Goal: Check status: Check status

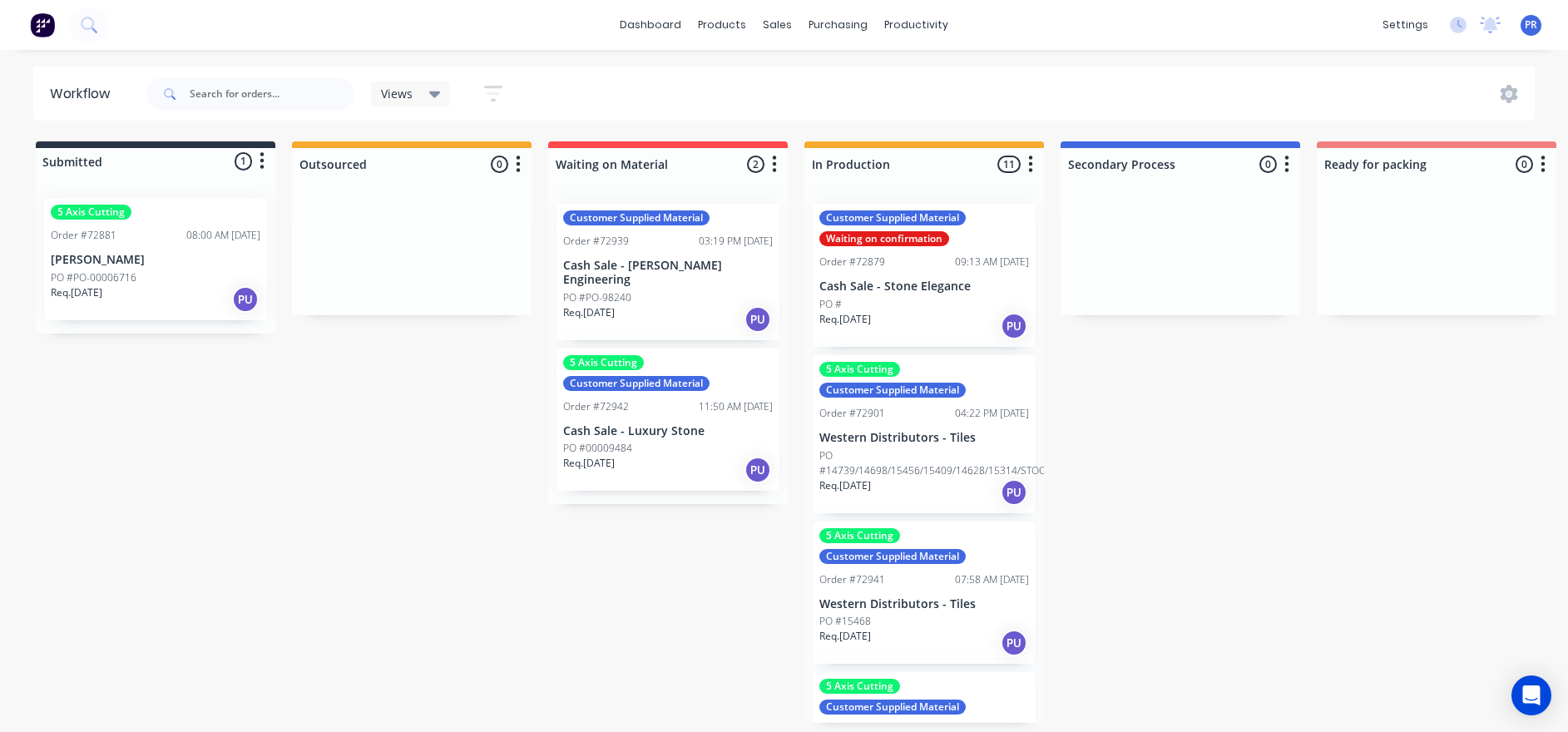
scroll to position [10, 0]
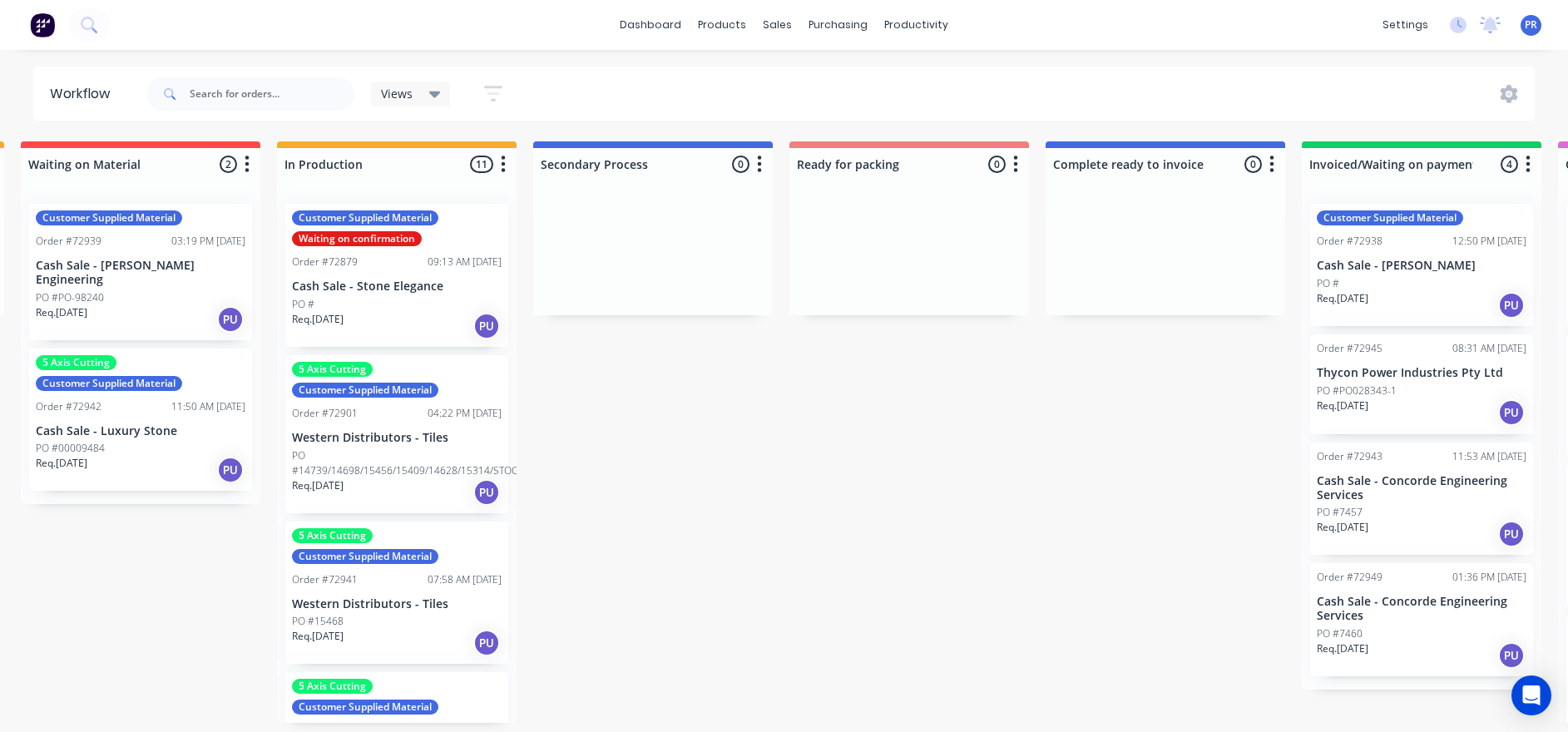
drag, startPoint x: 554, startPoint y: 603, endPoint x: 604, endPoint y: 601, distance: 50.0
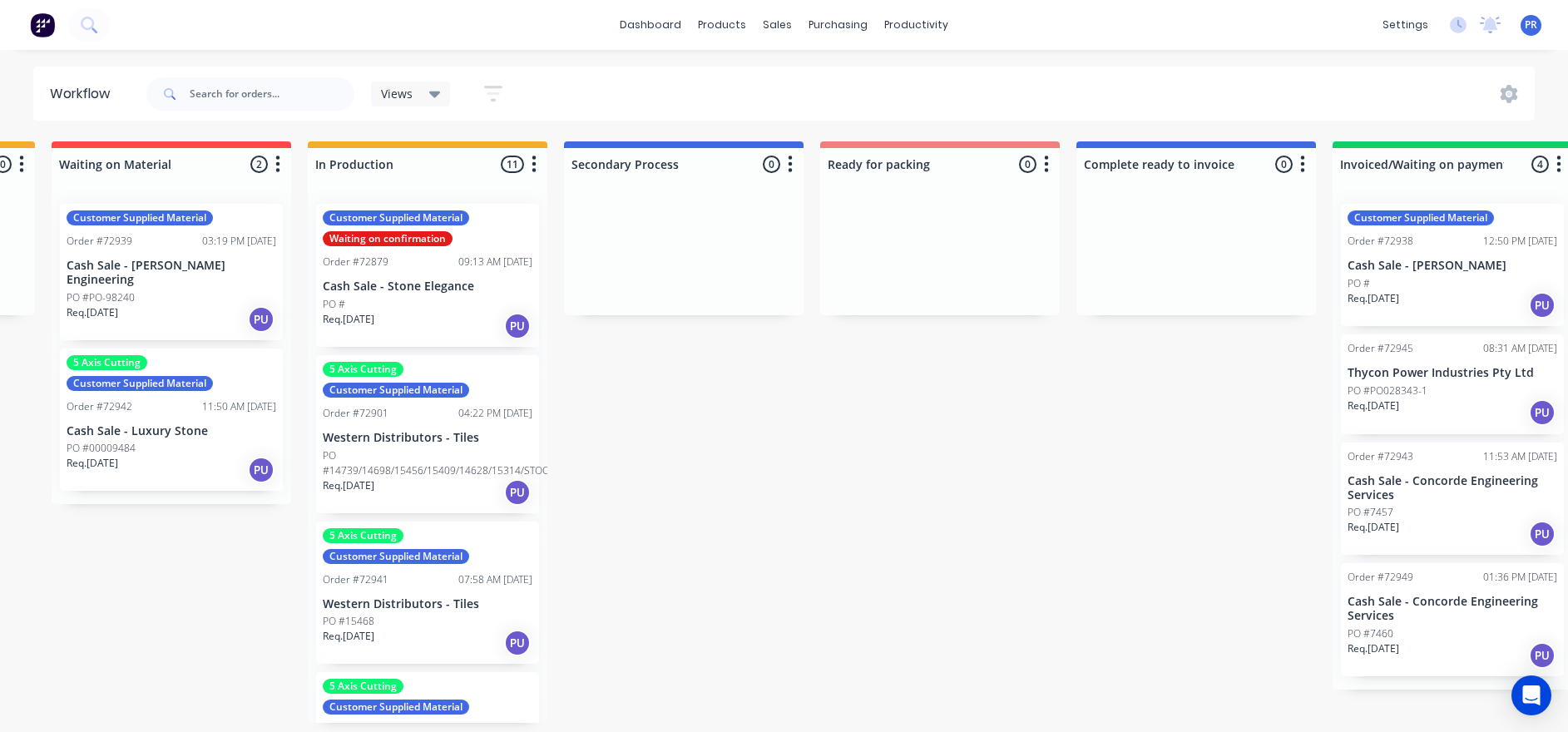
drag, startPoint x: 784, startPoint y: 597, endPoint x: 753, endPoint y: 601, distance: 31.3
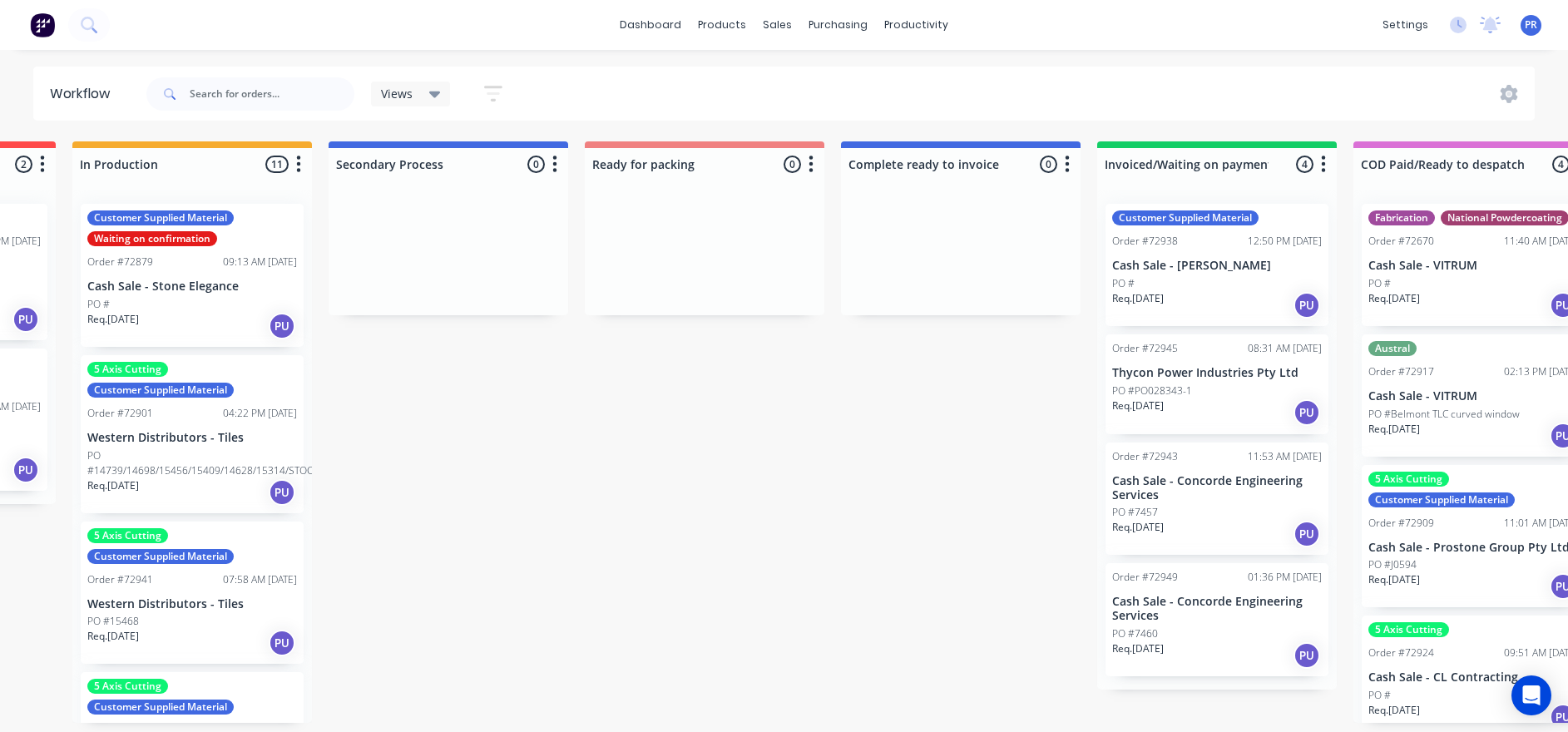
drag, startPoint x: 948, startPoint y: 480, endPoint x: 1065, endPoint y: 484, distance: 117.1
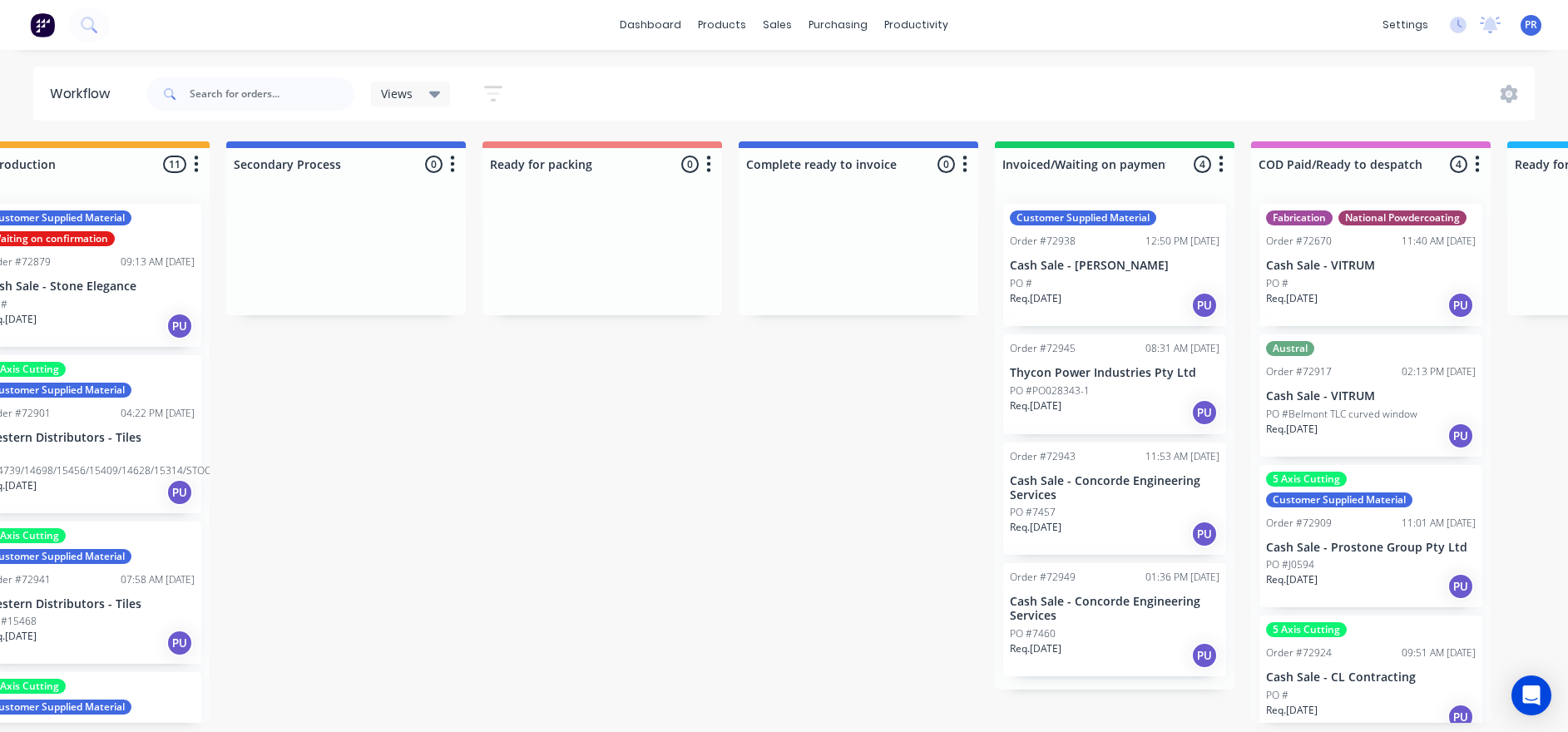
drag, startPoint x: 809, startPoint y: 477, endPoint x: 852, endPoint y: 479, distance: 43.0
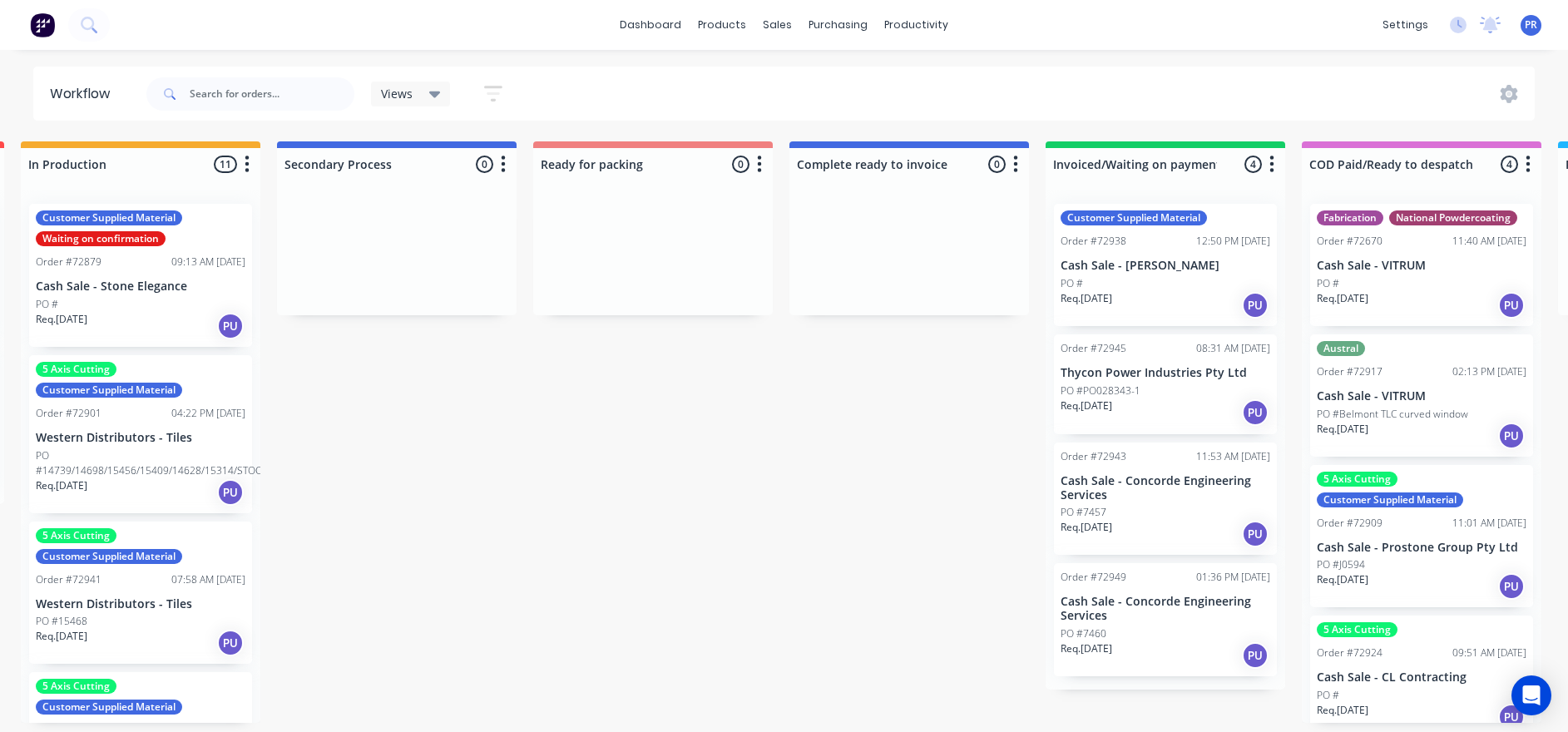
scroll to position [0, 0]
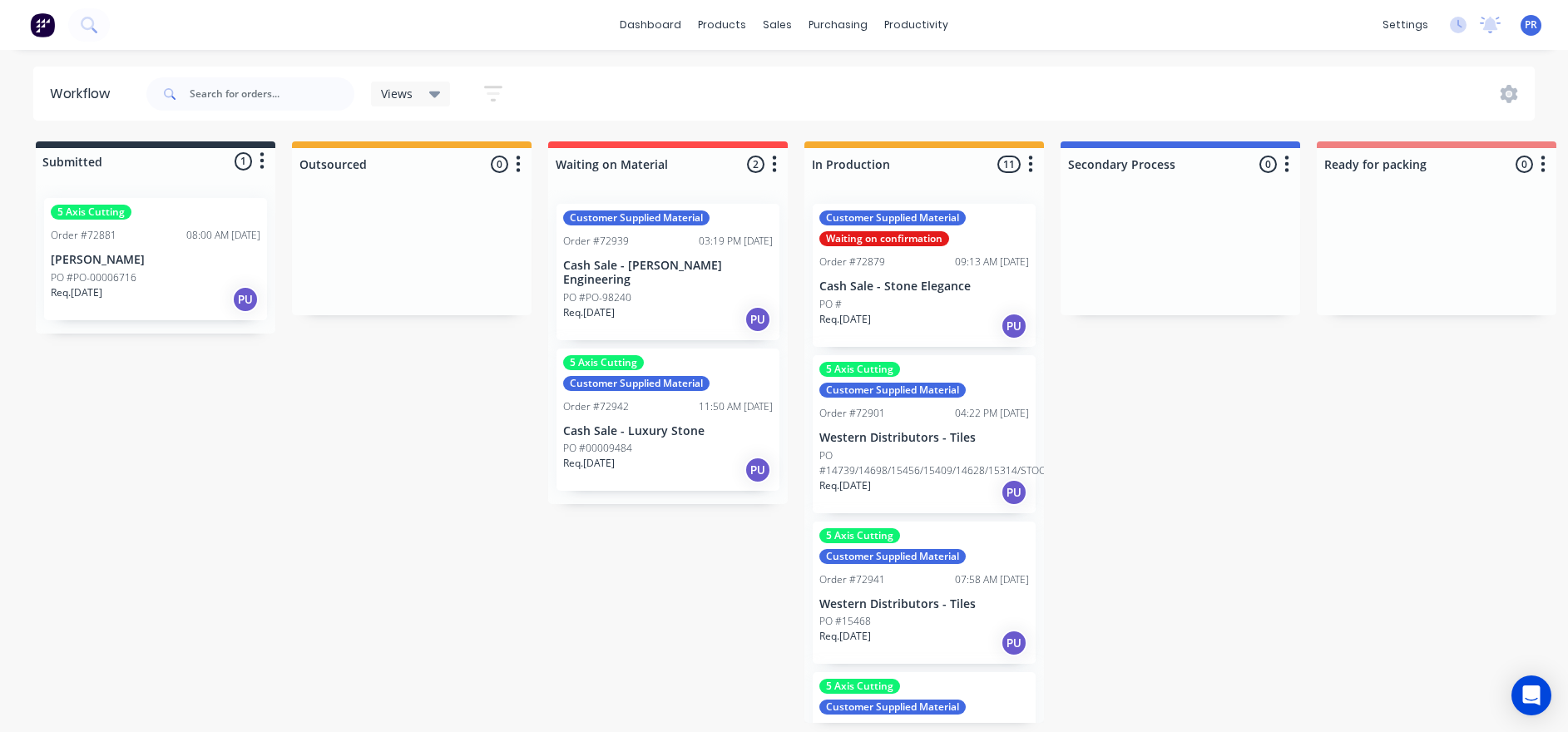
drag, startPoint x: 845, startPoint y: 467, endPoint x: 553, endPoint y: 438, distance: 293.4
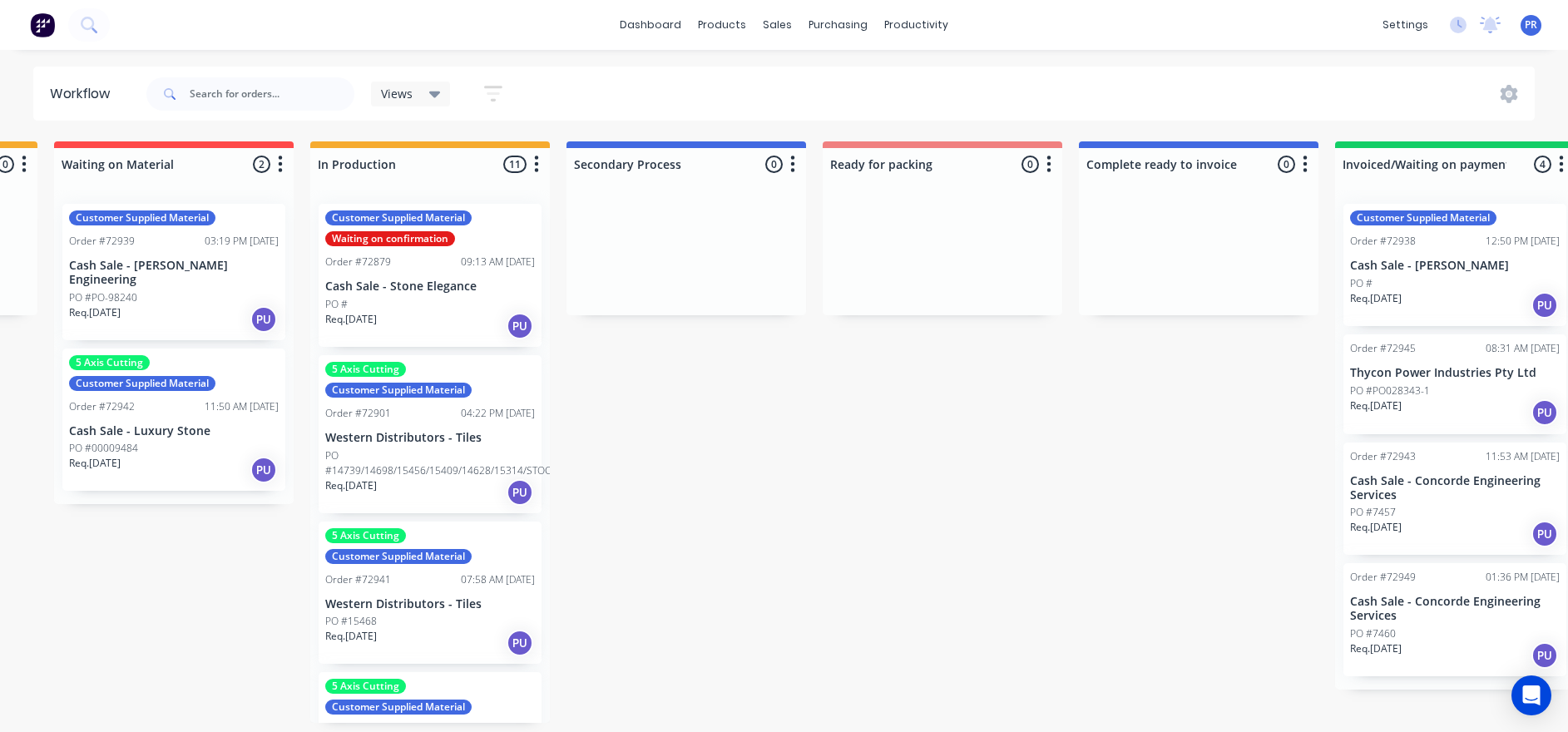
drag, startPoint x: 671, startPoint y: 550, endPoint x: 722, endPoint y: 546, distance: 51.2
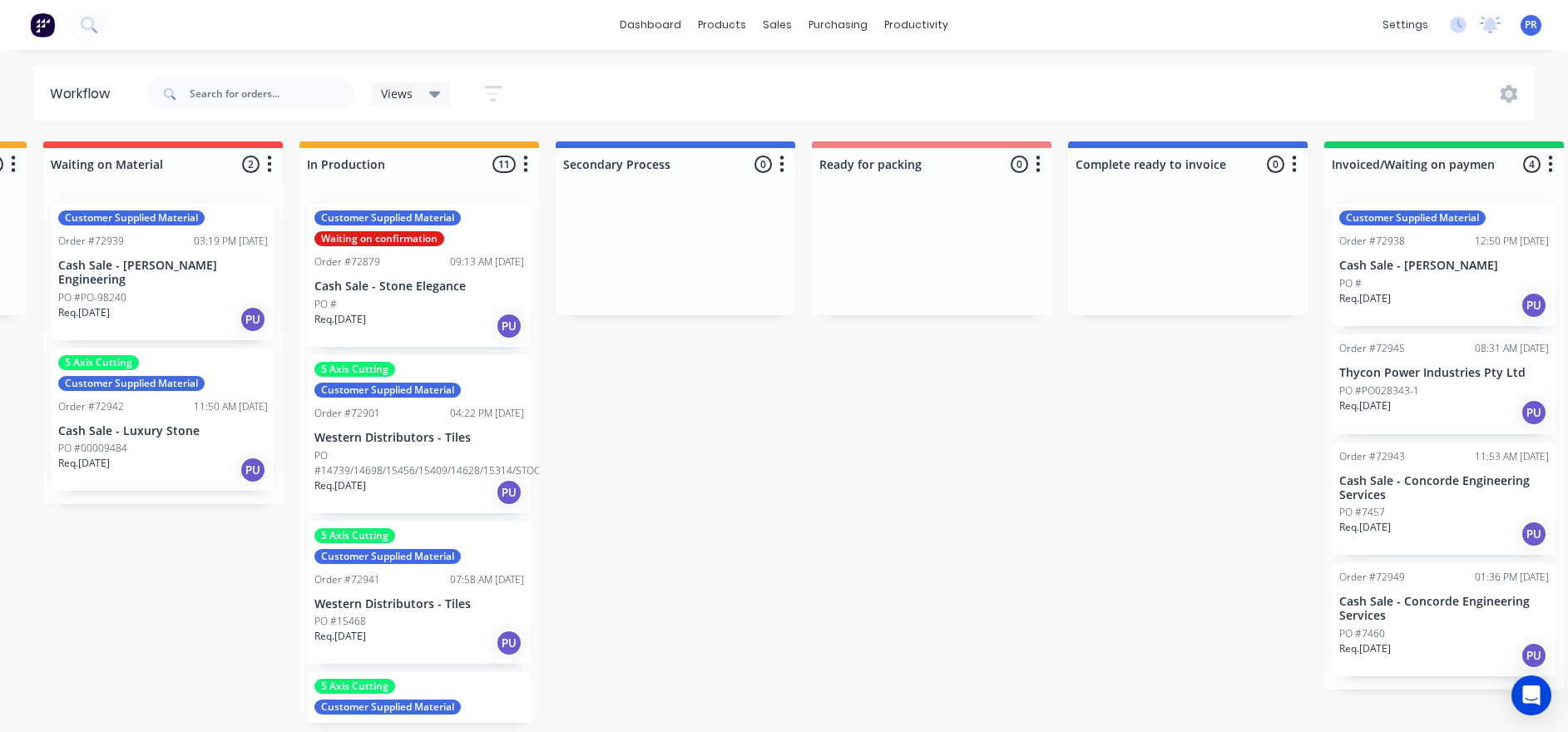
click at [576, 394] on div "Submitted 1 Status colour #273444 hex #273444 Save Cancel Summaries Total order…" at bounding box center [990, 432] width 3015 height 581
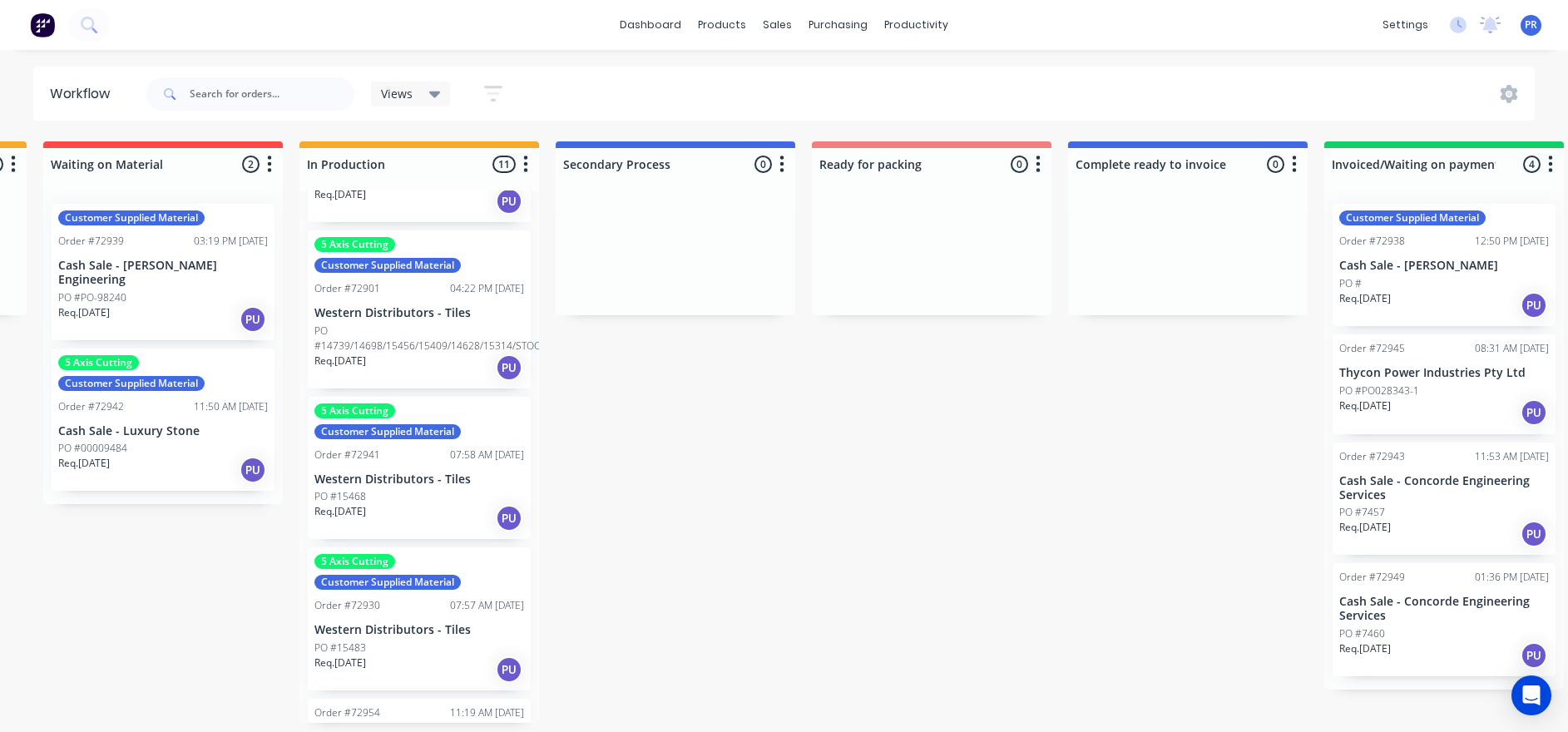
scroll to position [0, 0]
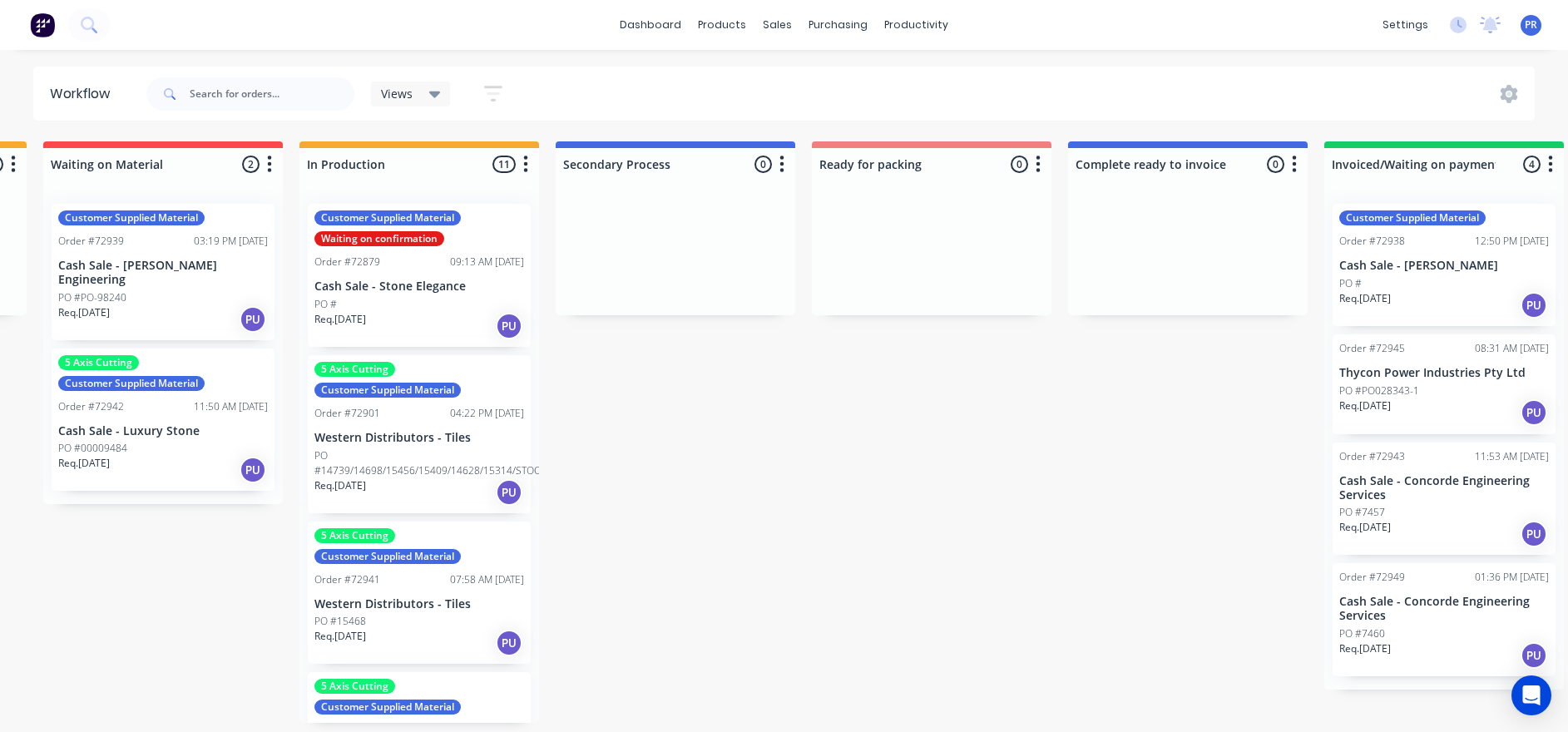
click at [621, 449] on div "Submitted 1 Status colour #273444 hex #273444 Save Cancel Summaries Total order…" at bounding box center [990, 432] width 3015 height 581
click at [673, 478] on div "Submitted 1 Status colour #273444 hex #273444 Save Cancel Summaries Total order…" at bounding box center [990, 432] width 3015 height 581
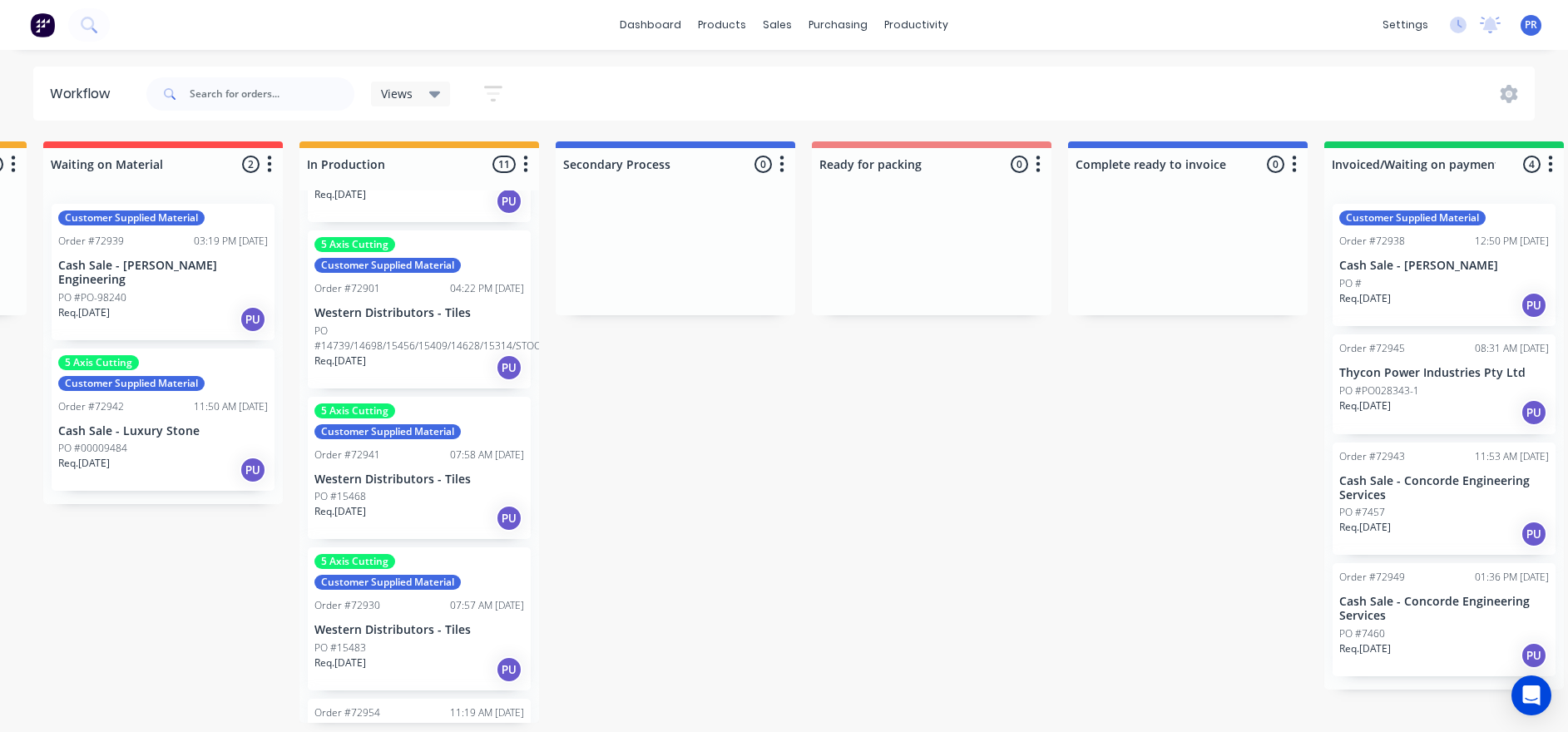
scroll to position [250, 0]
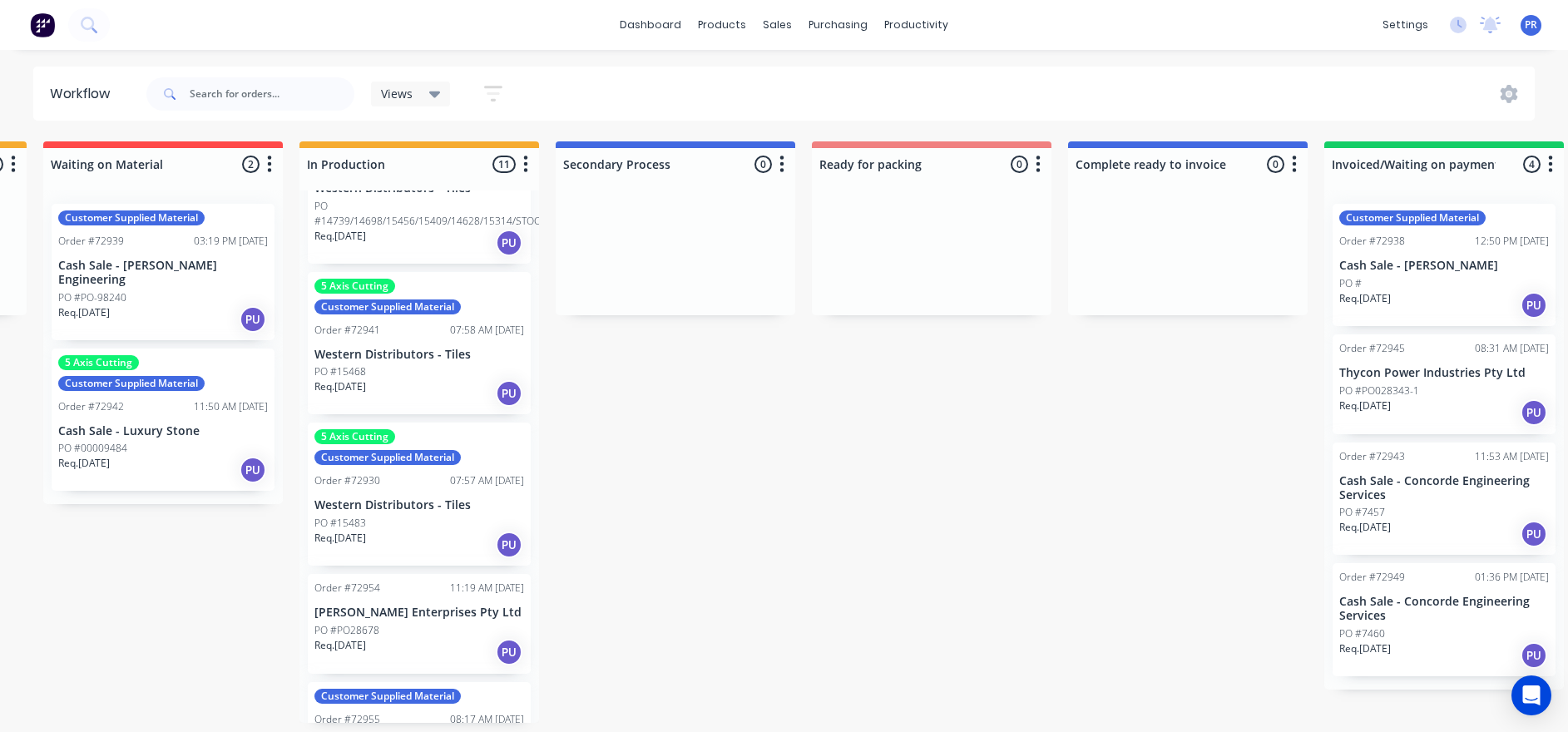
click at [394, 383] on div "Req. [DATE] PU" at bounding box center [419, 393] width 209 height 28
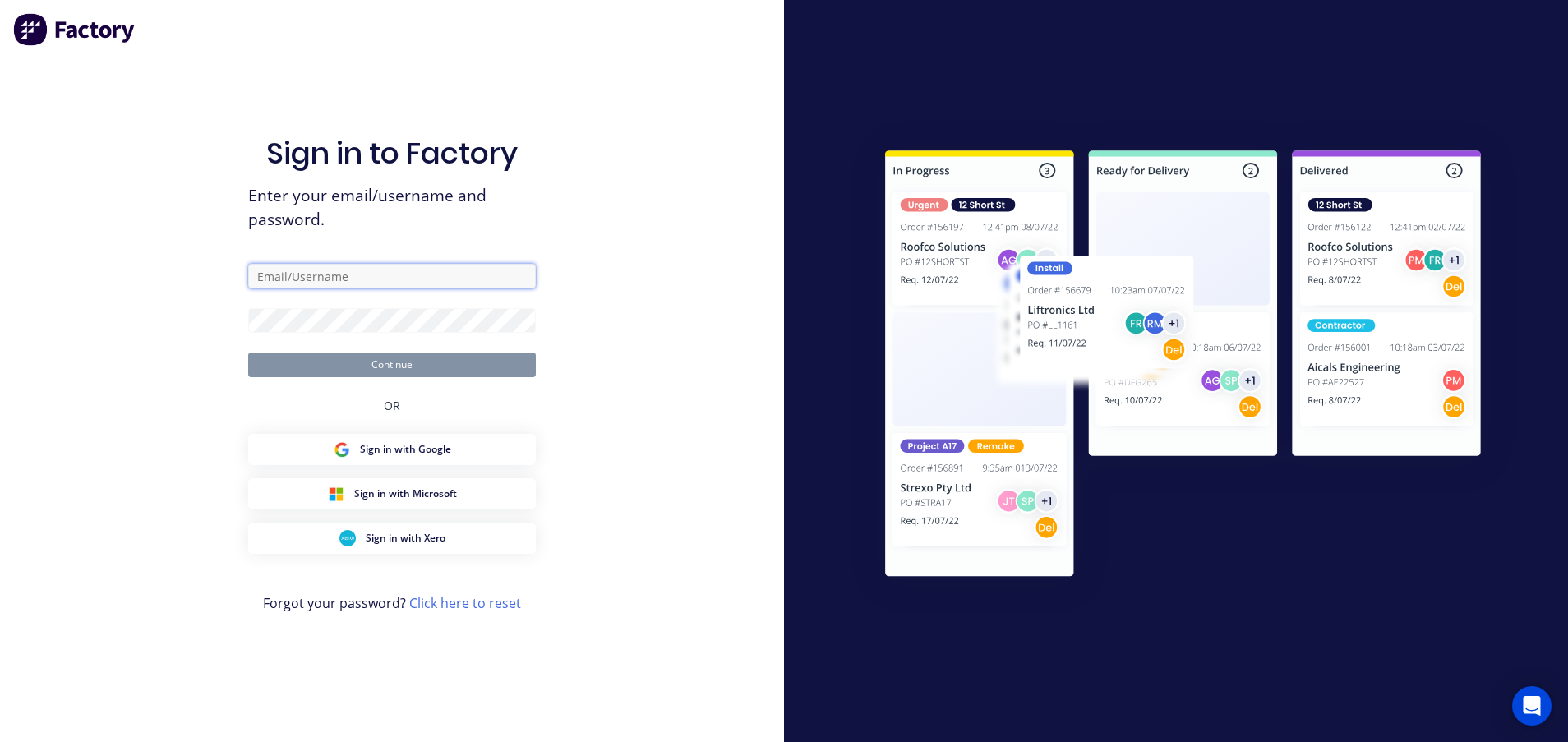
type input "[PERSON_NAME][EMAIL_ADDRESS][DOMAIN_NAME][PERSON_NAME]"
click at [413, 367] on button "Continue" at bounding box center [391, 364] width 288 height 24
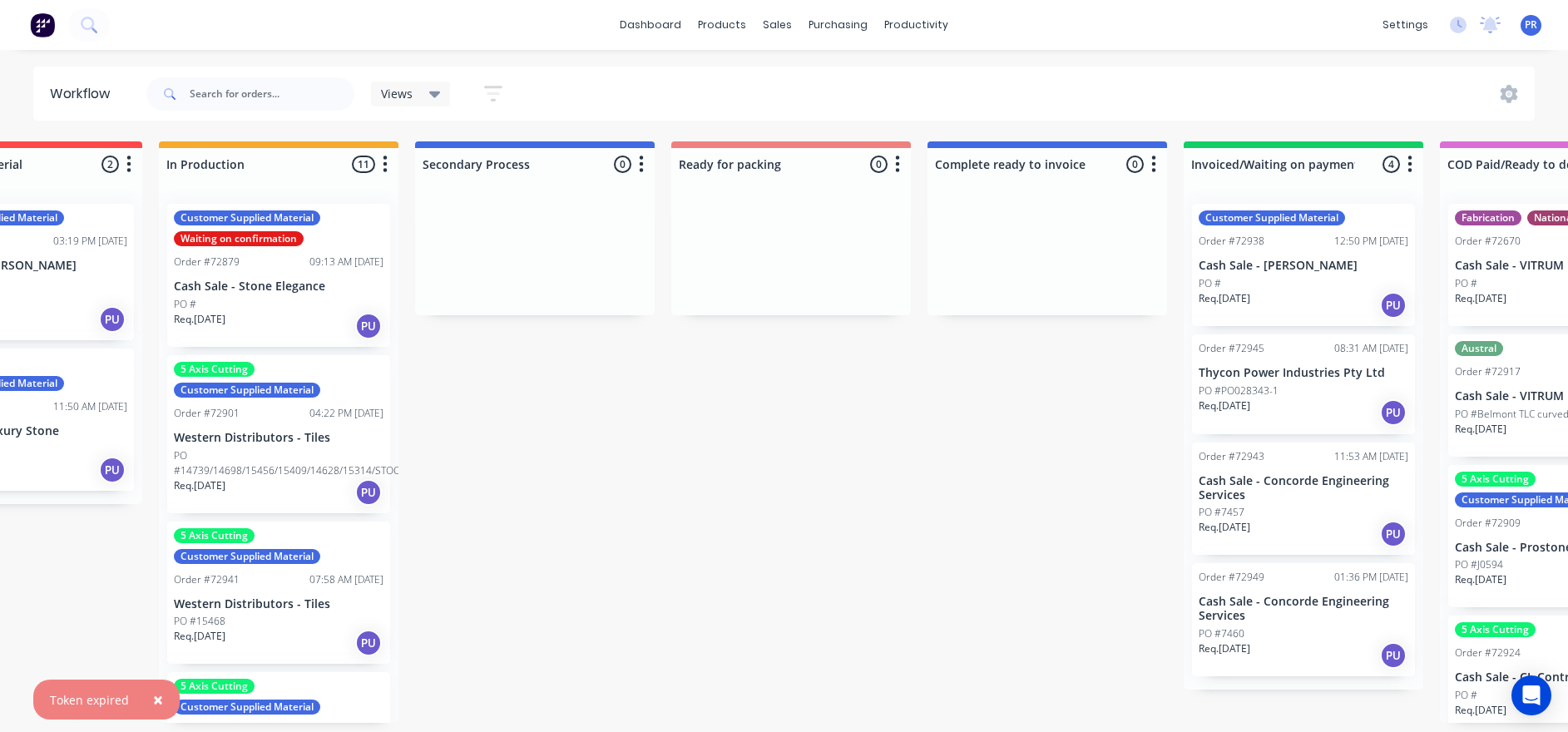
drag, startPoint x: 406, startPoint y: 464, endPoint x: 465, endPoint y: 467, distance: 59.1
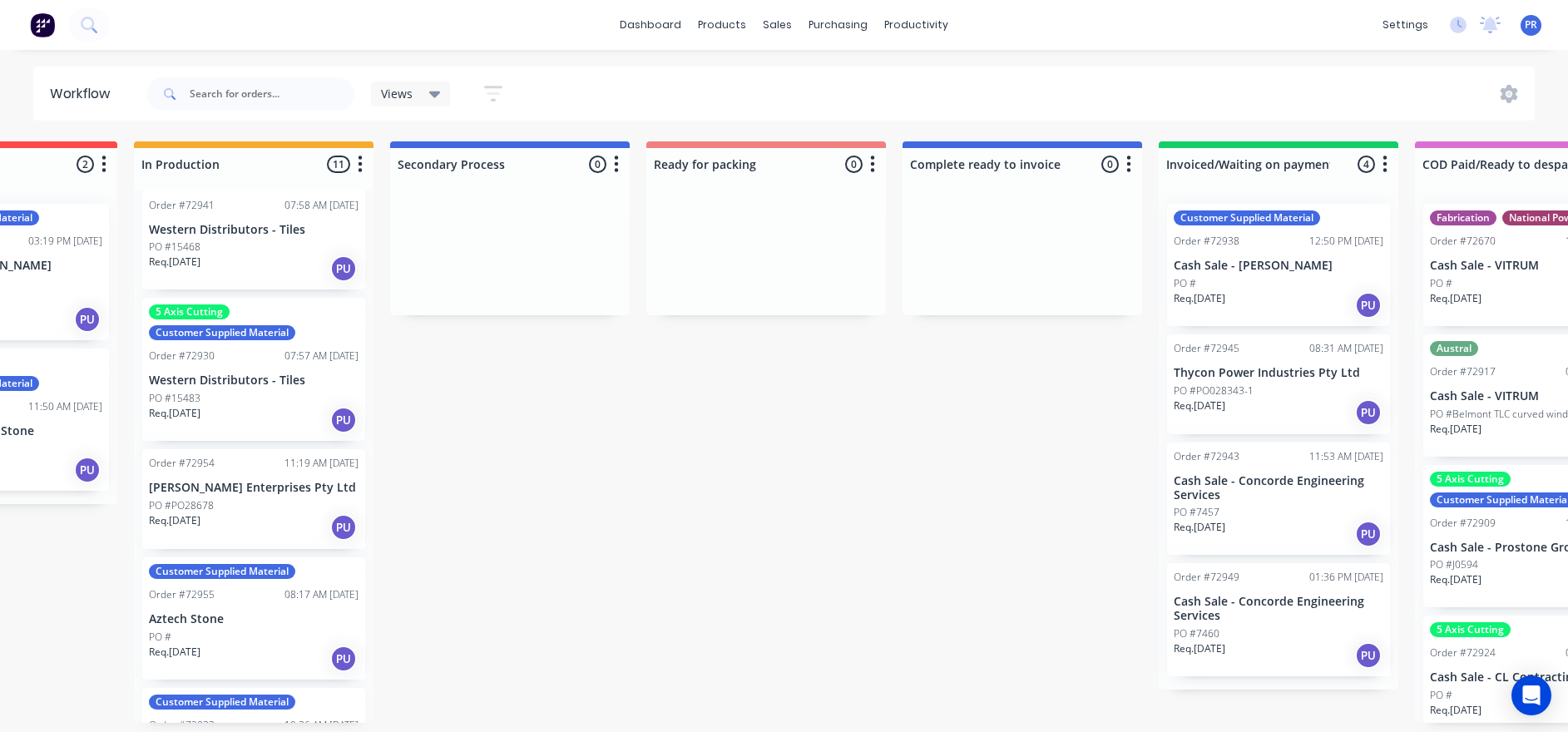
scroll to position [499, 0]
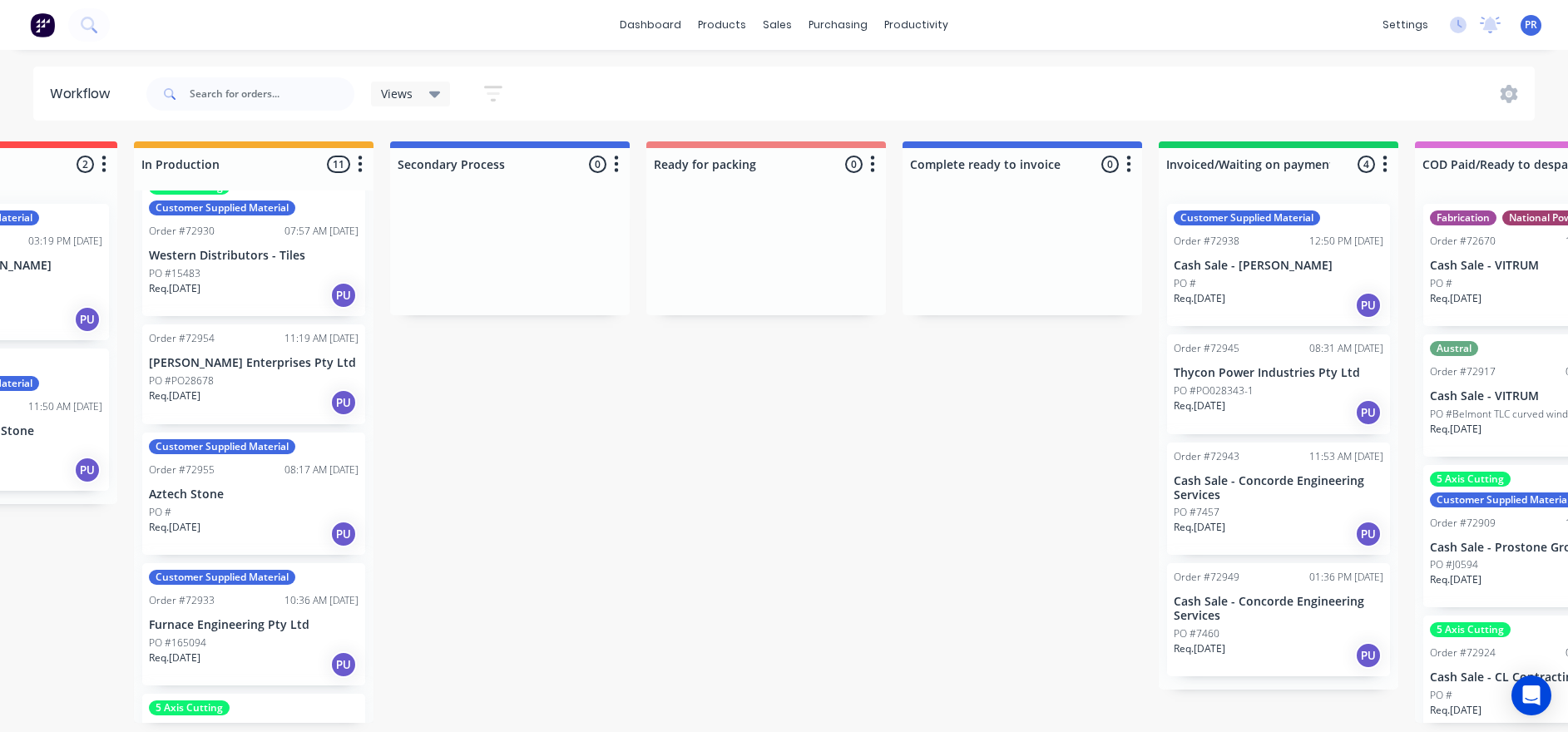
click at [280, 376] on div "PO #PO28678" at bounding box center [254, 381] width 209 height 15
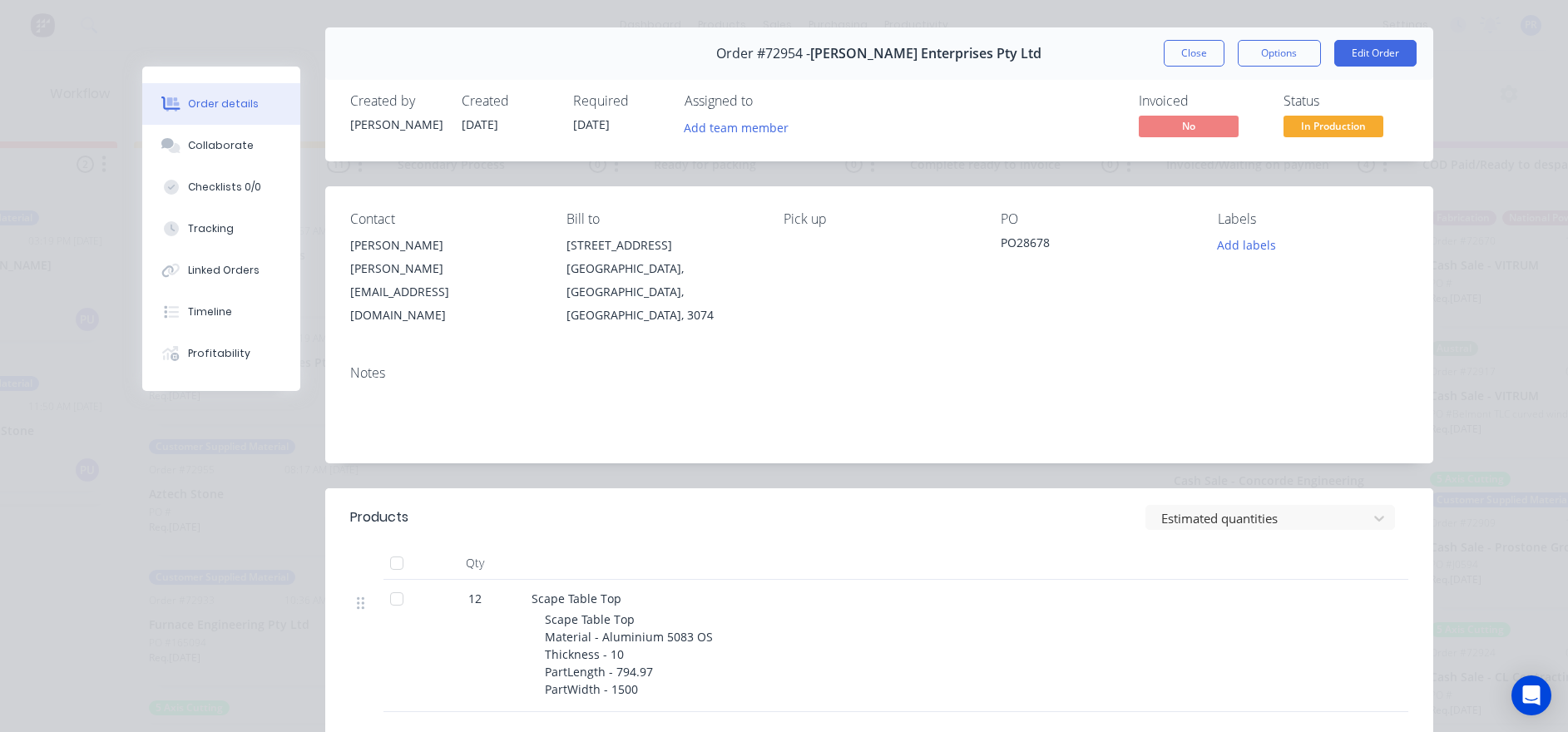
scroll to position [0, 0]
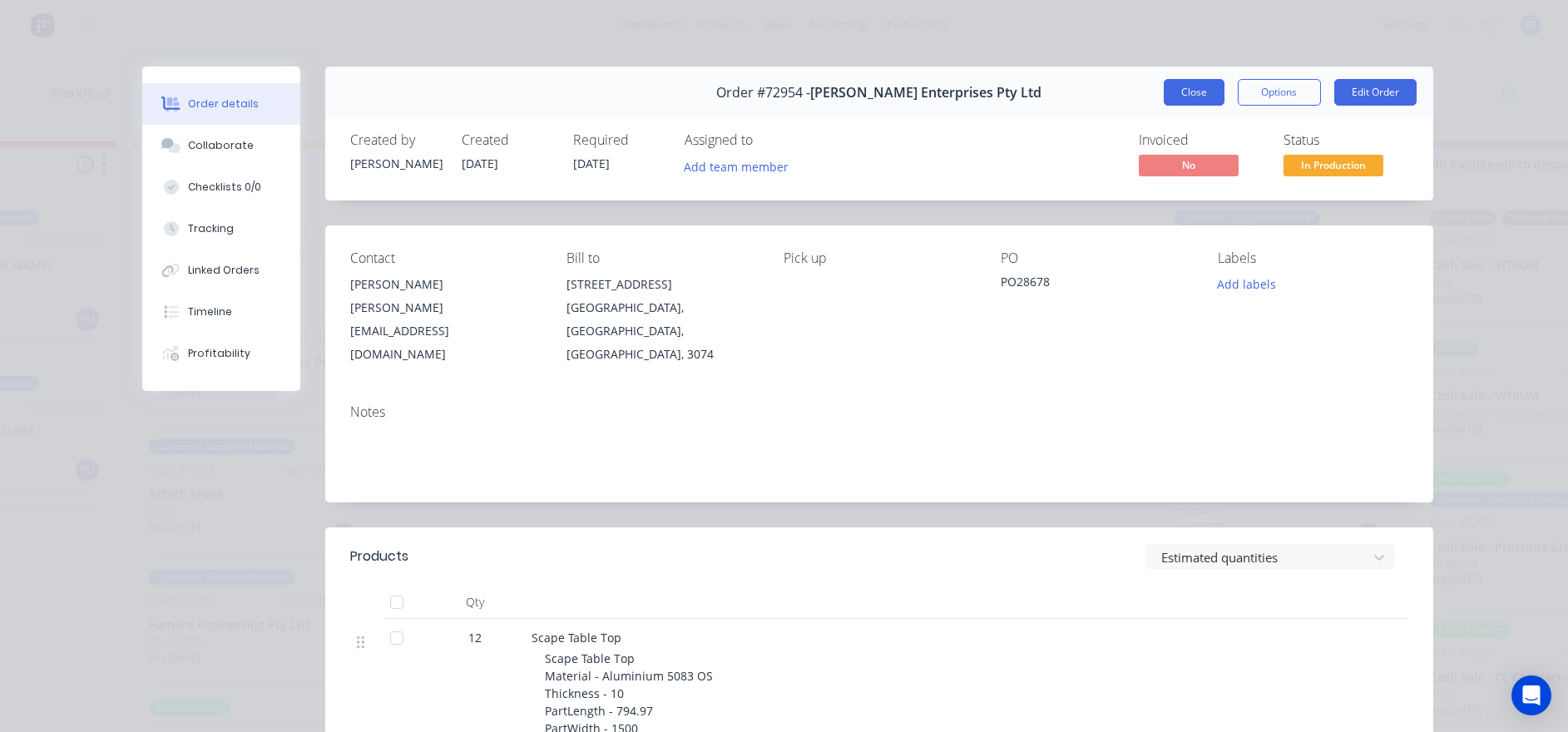
click at [1174, 90] on button "Close" at bounding box center [1194, 92] width 61 height 27
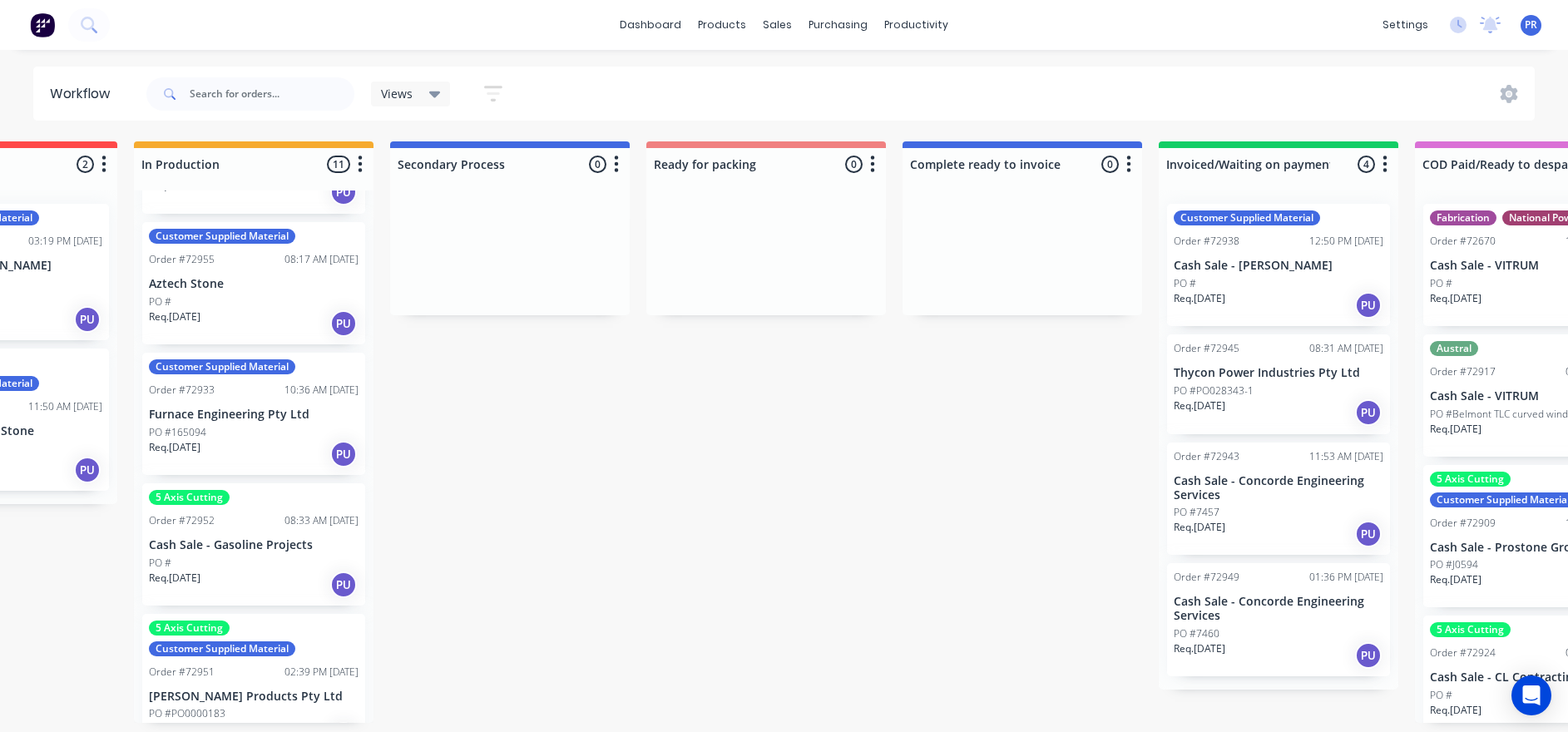
scroll to position [749, 0]
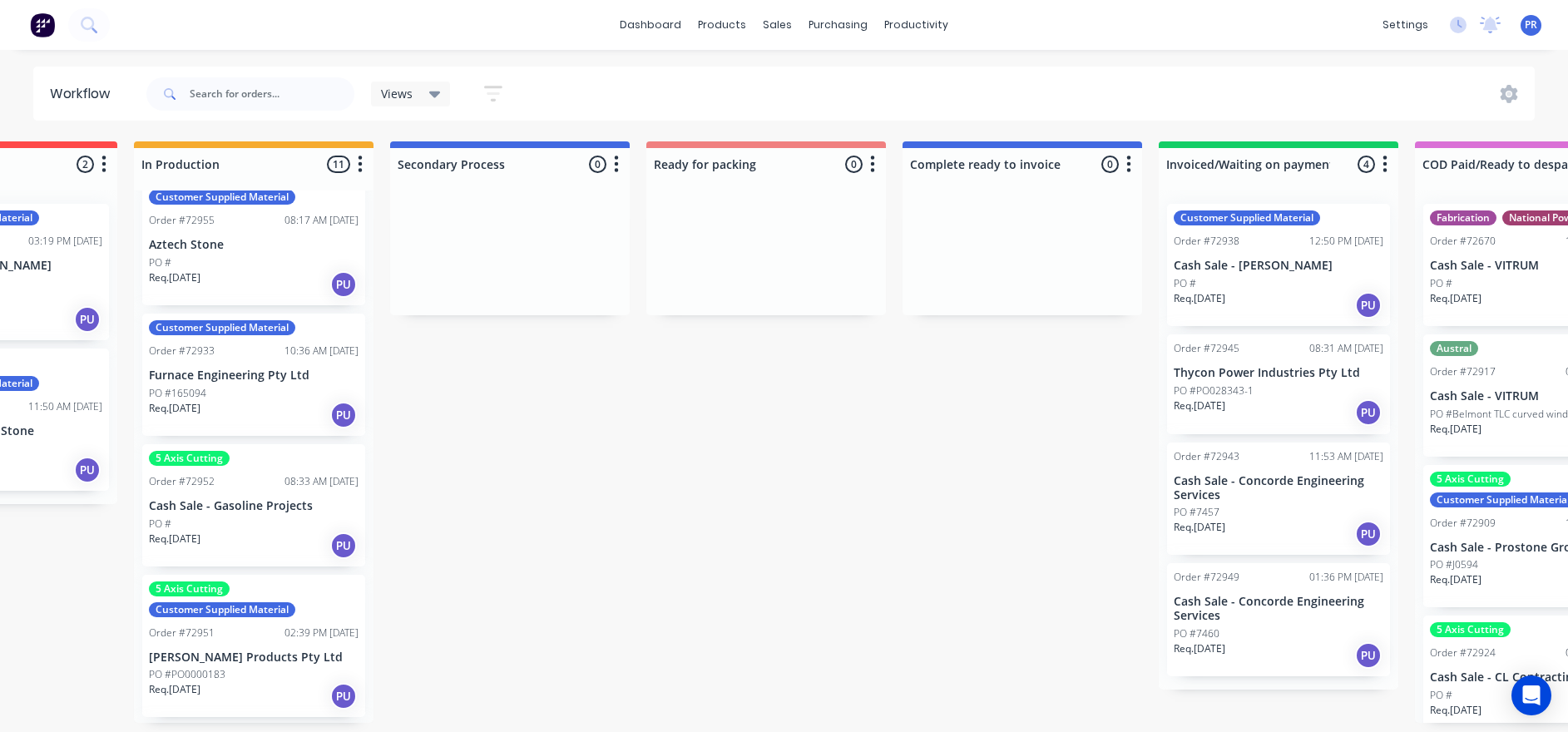
click at [231, 406] on div "Req. [DATE] PU" at bounding box center [254, 414] width 209 height 28
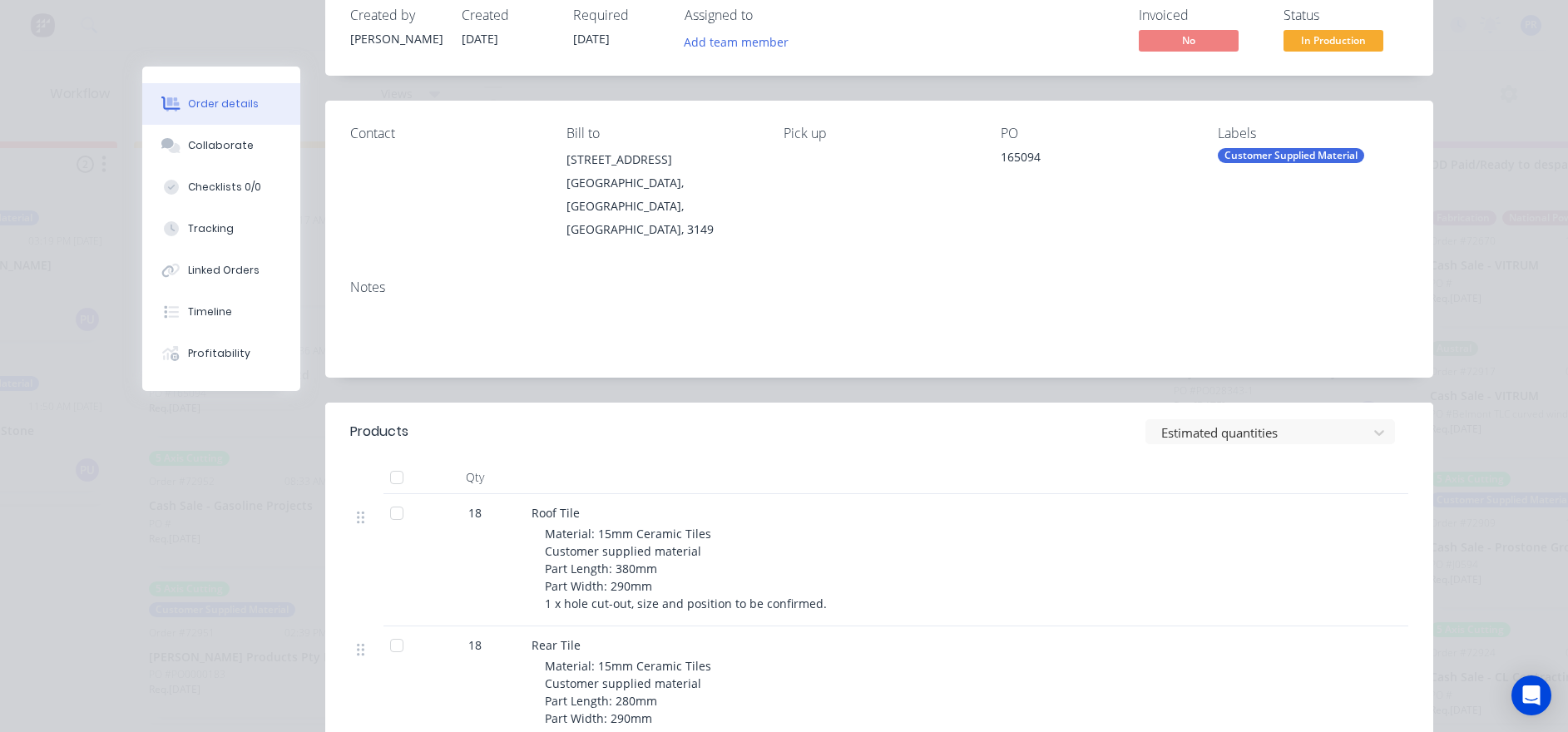
scroll to position [0, 0]
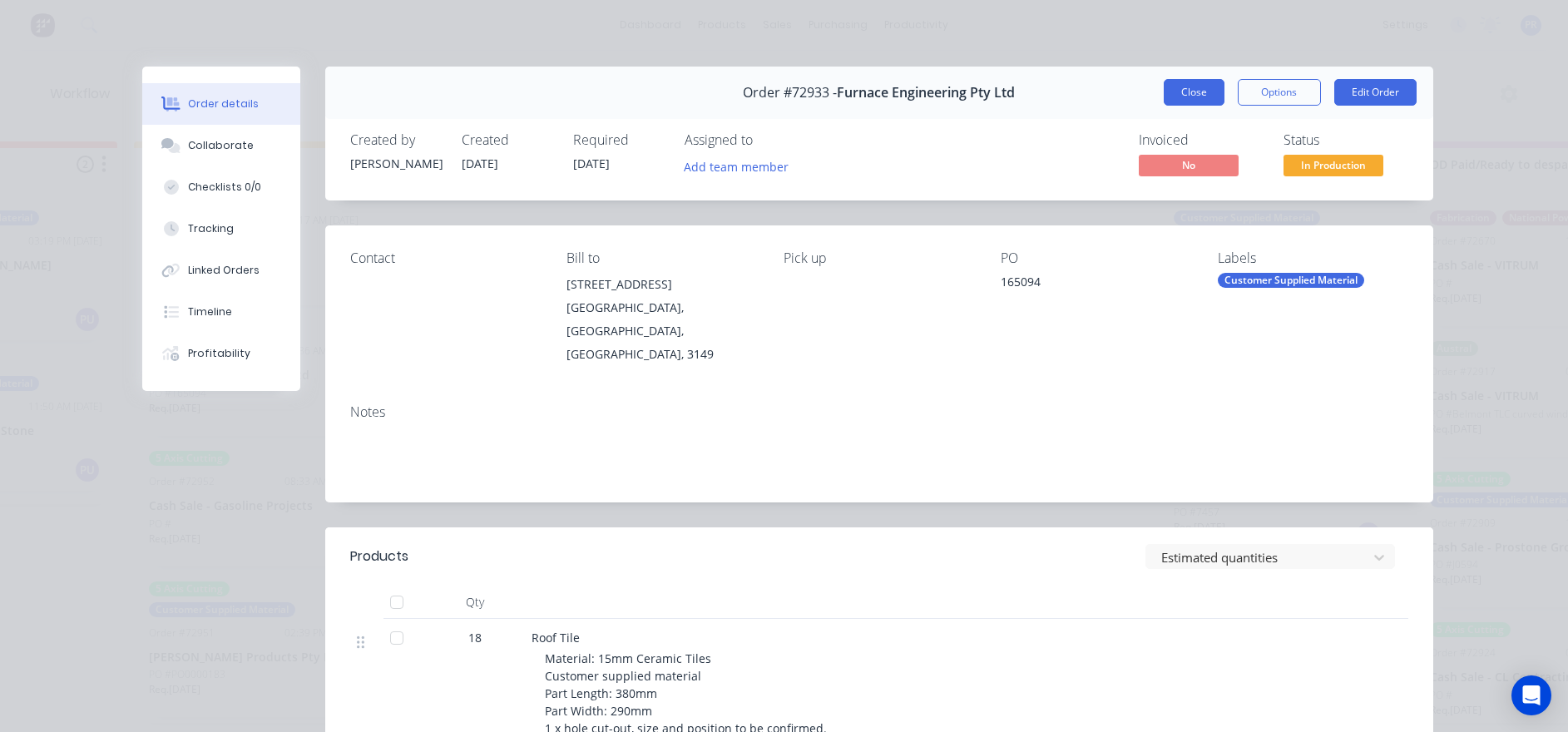
click at [1174, 101] on button "Close" at bounding box center [1194, 92] width 61 height 27
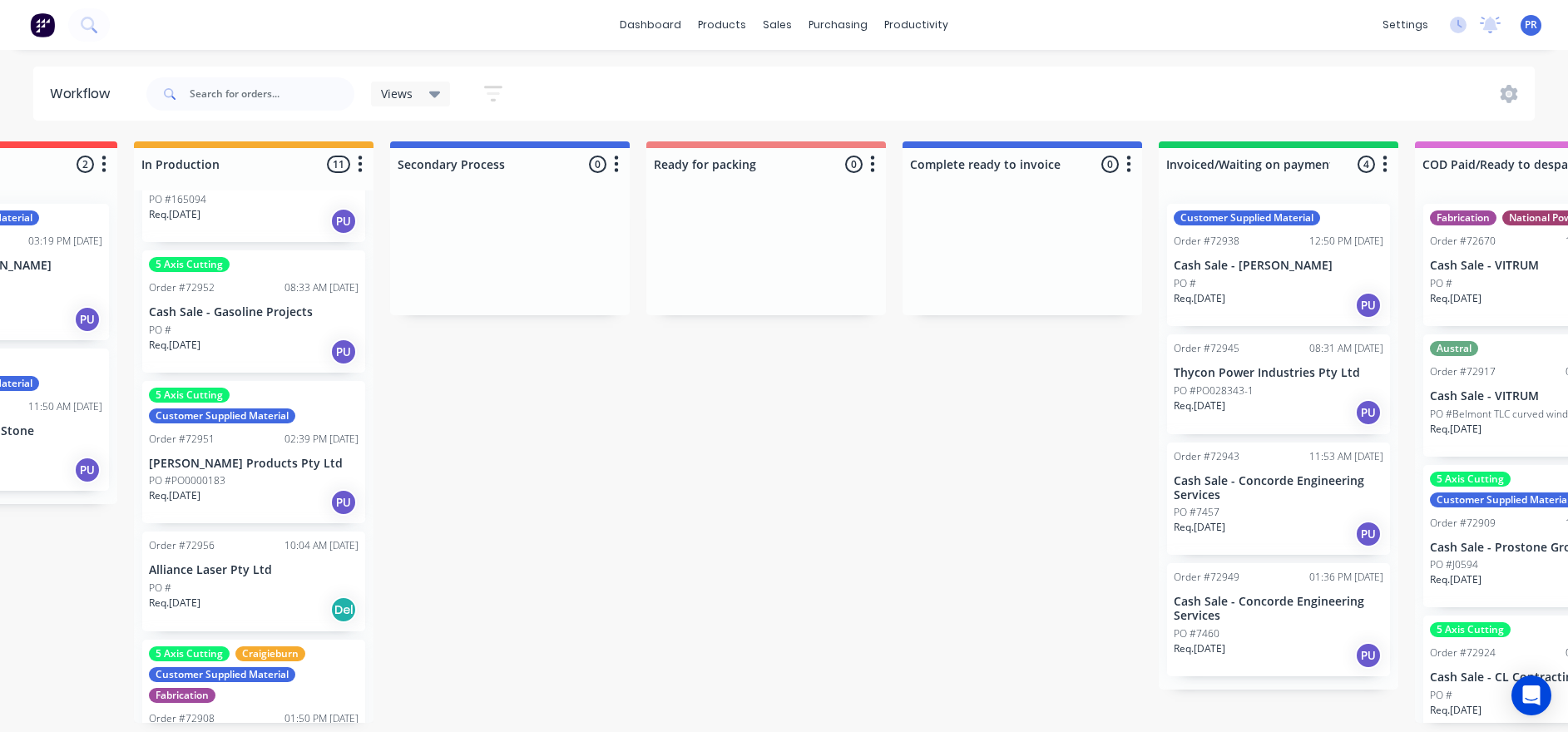
scroll to position [998, 0]
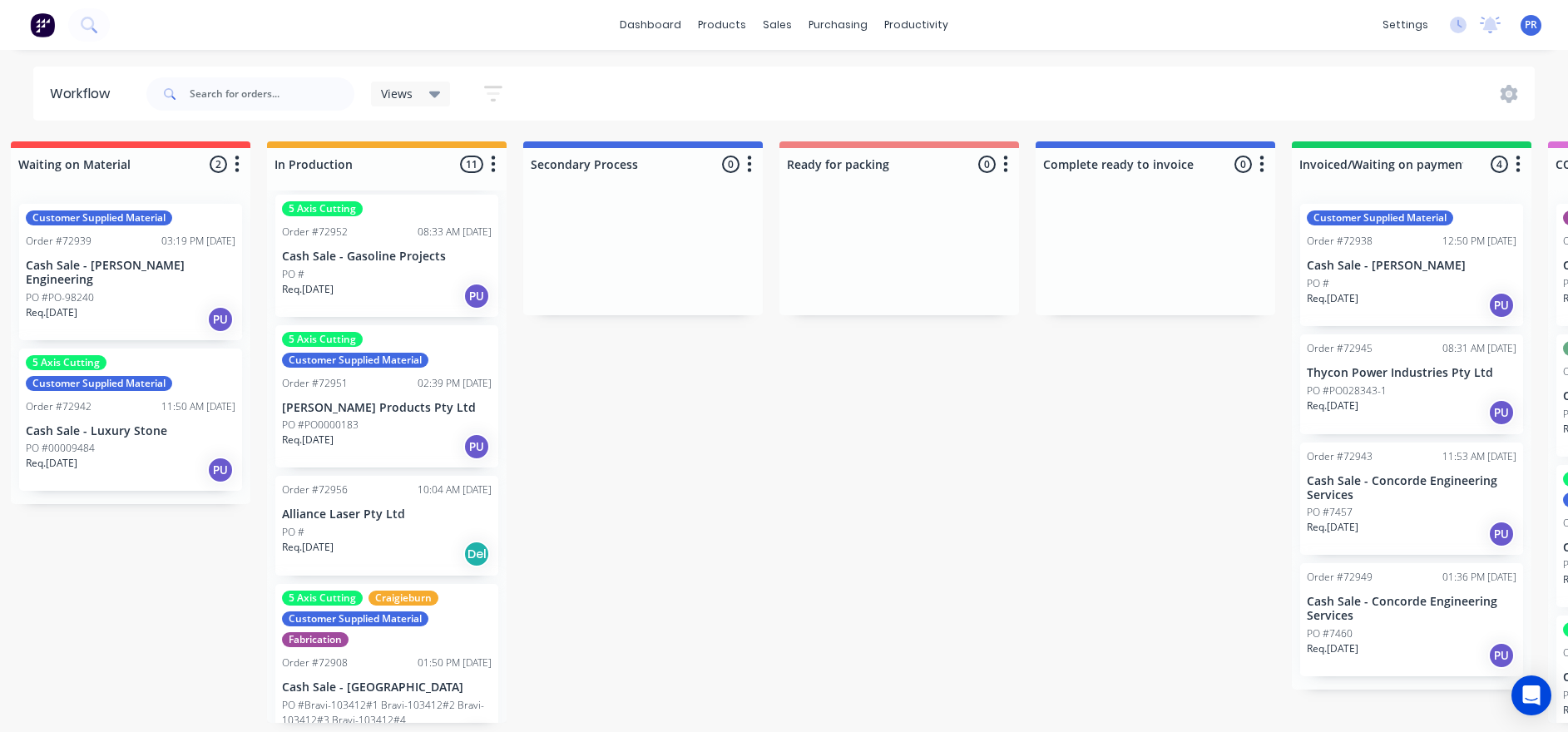
drag, startPoint x: 128, startPoint y: 536, endPoint x: 93, endPoint y: 541, distance: 35.4
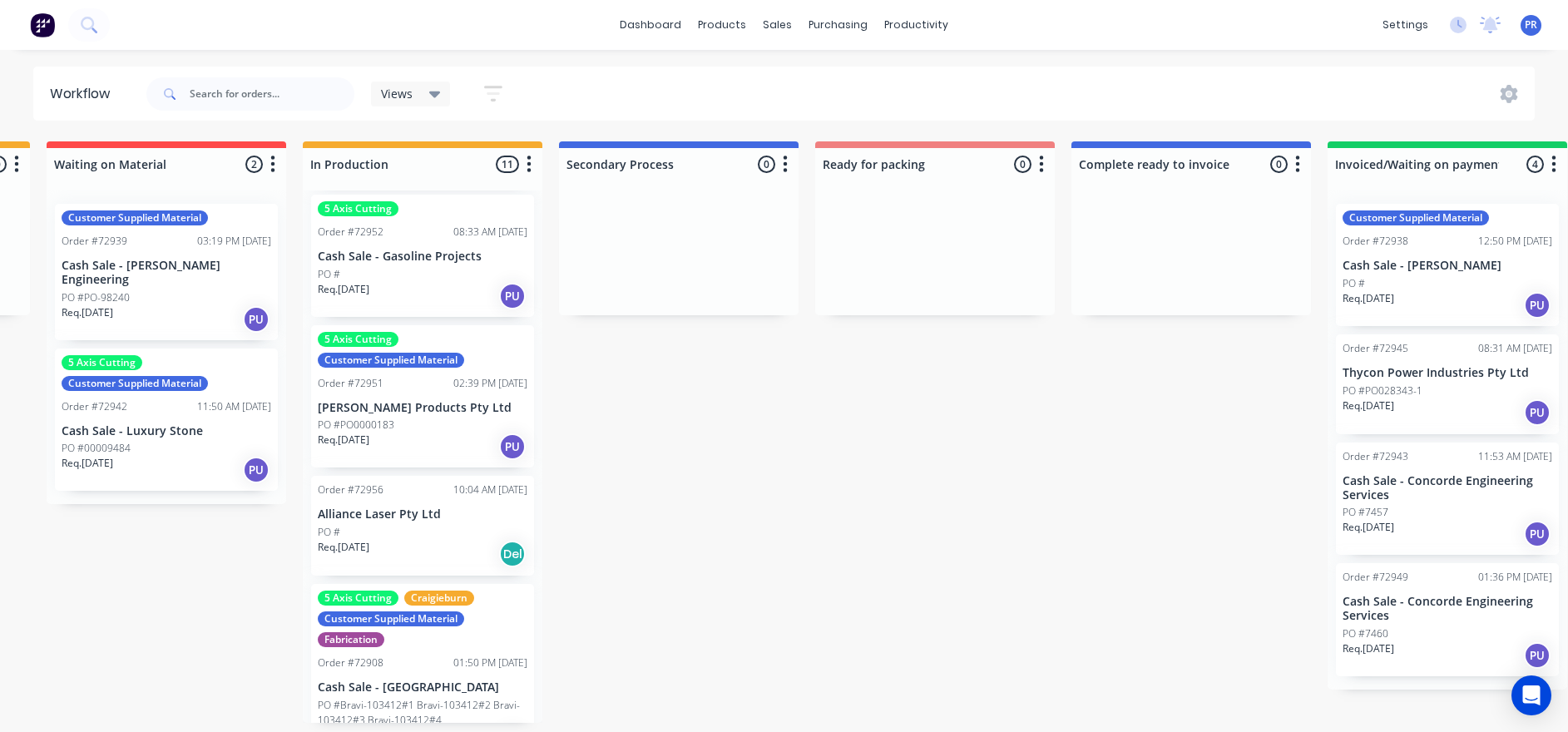
drag, startPoint x: 198, startPoint y: 546, endPoint x: 155, endPoint y: 537, distance: 43.9
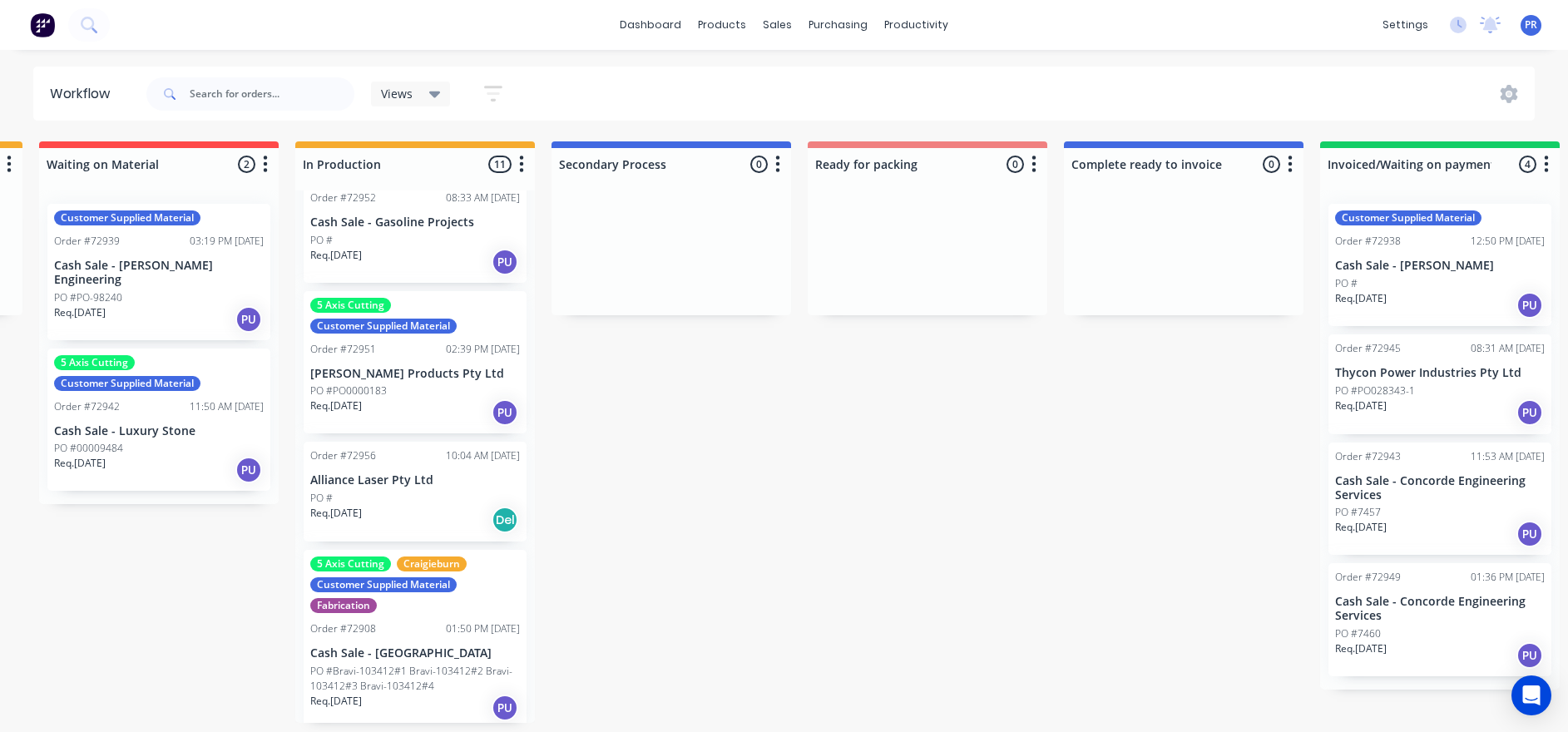
scroll to position [0, 513]
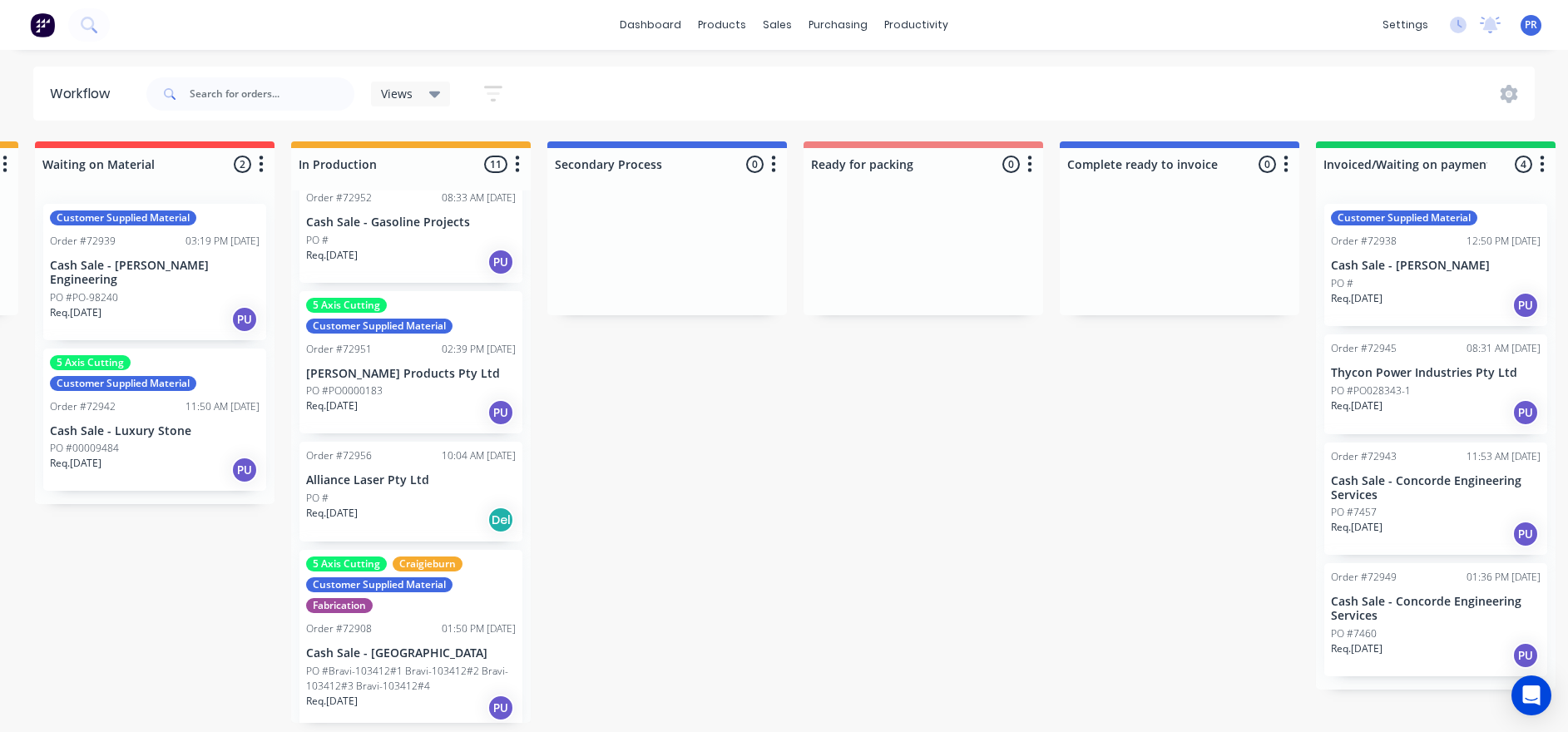
drag, startPoint x: 664, startPoint y: 487, endPoint x: 690, endPoint y: 487, distance: 26.0
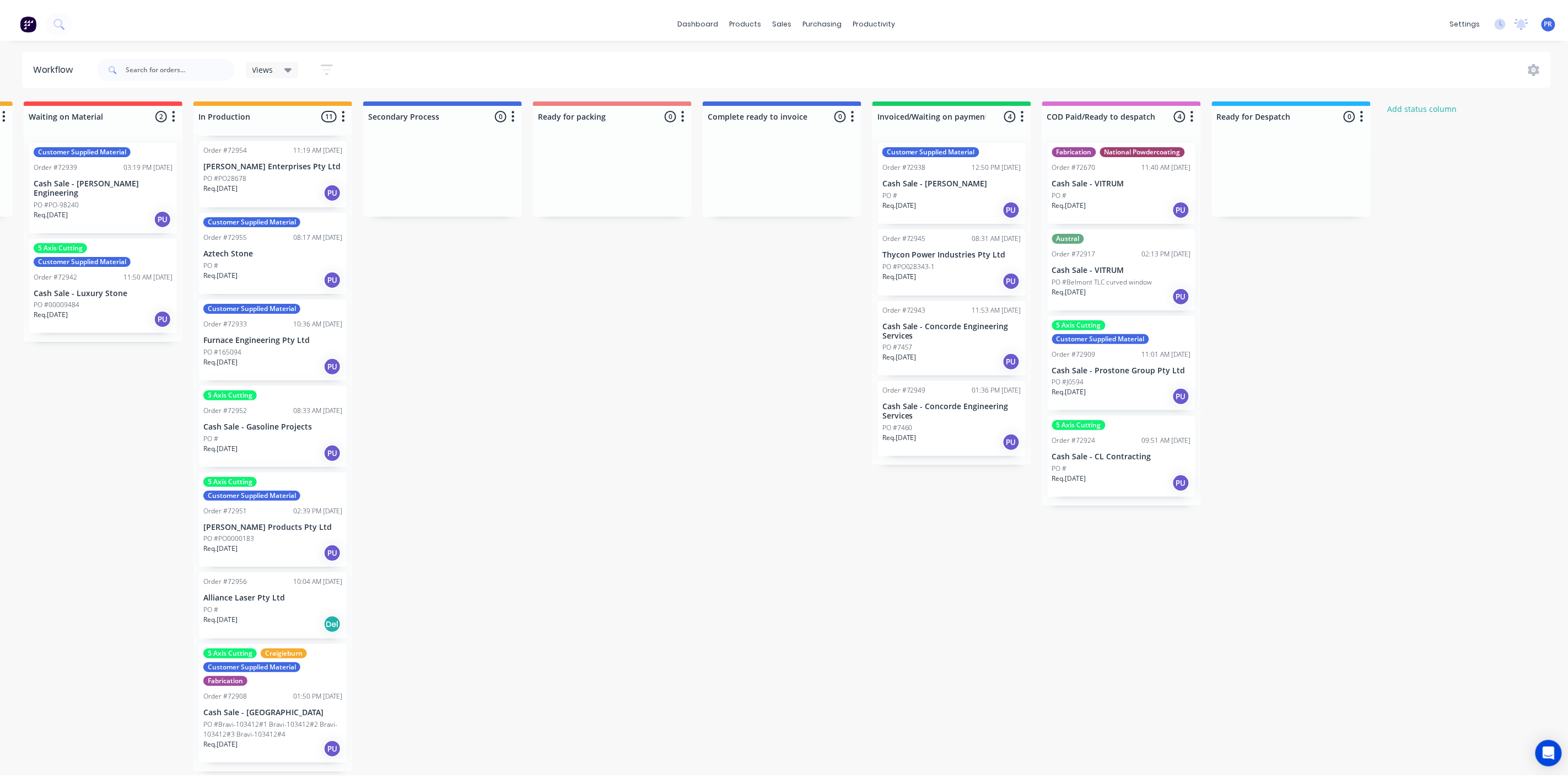
scroll to position [353, 0]
